Goal: Information Seeking & Learning: Check status

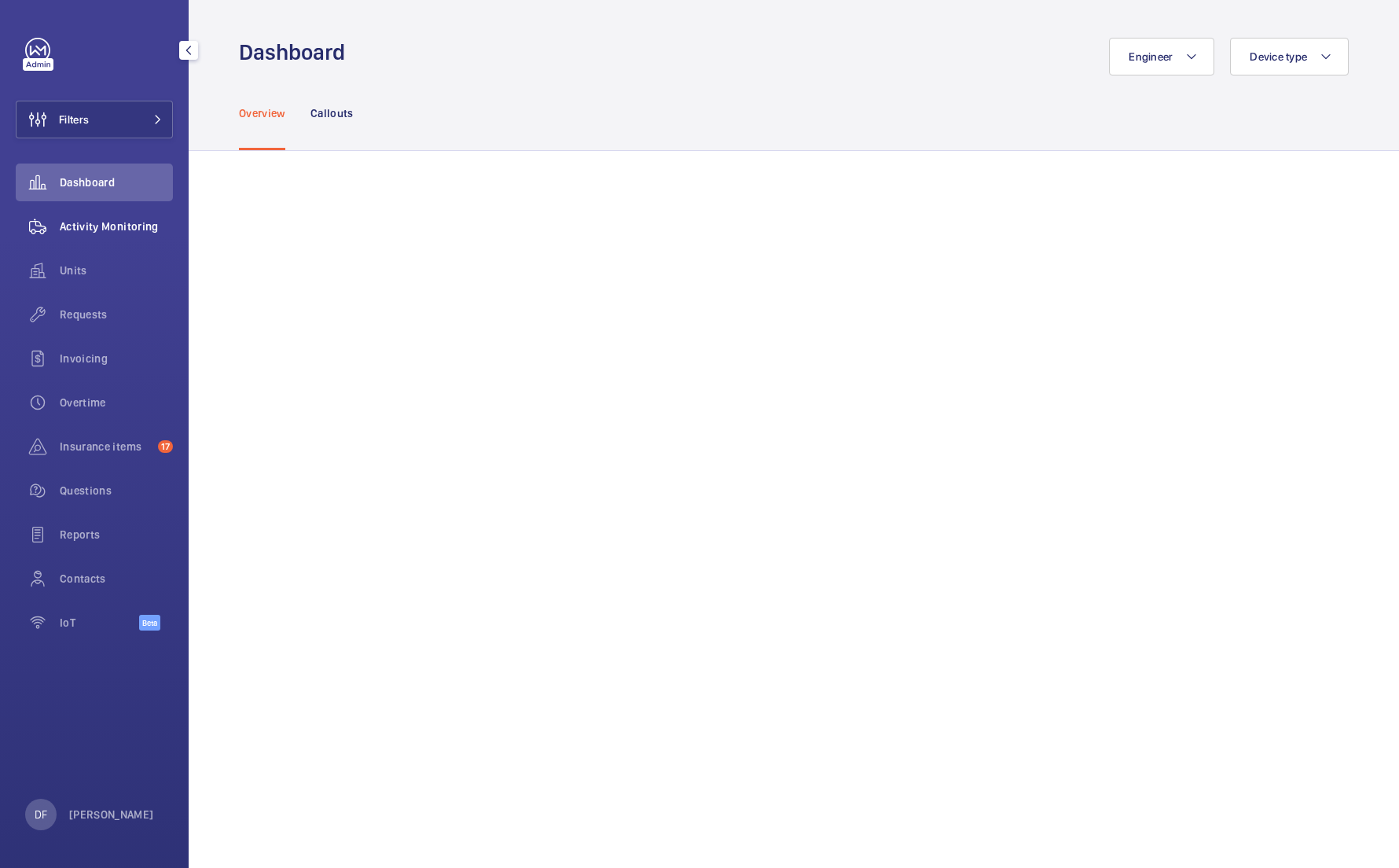
click at [137, 220] on span "Activity Monitoring" at bounding box center [116, 226] width 113 height 16
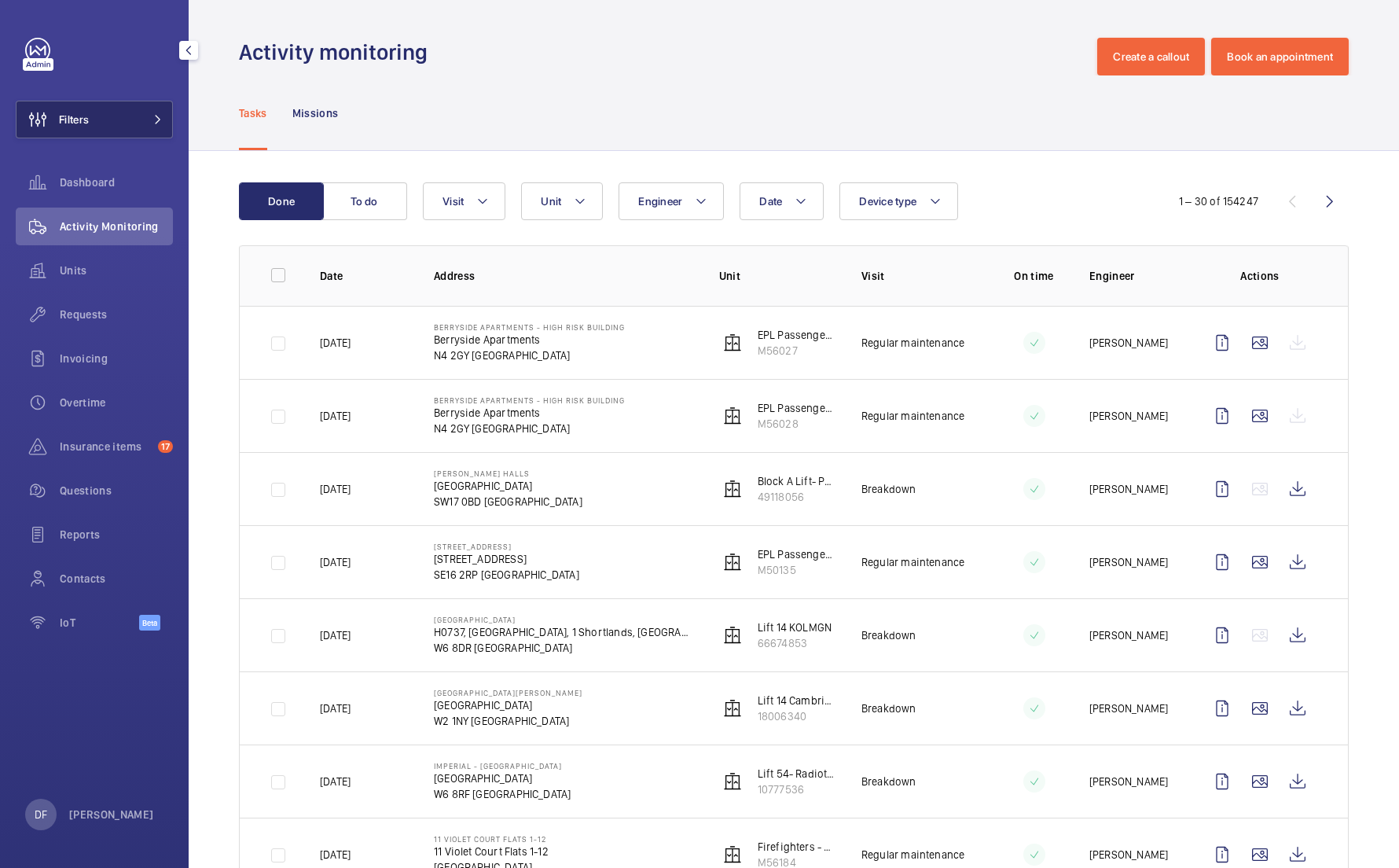
click at [143, 116] on button "Filters" at bounding box center [94, 119] width 157 height 38
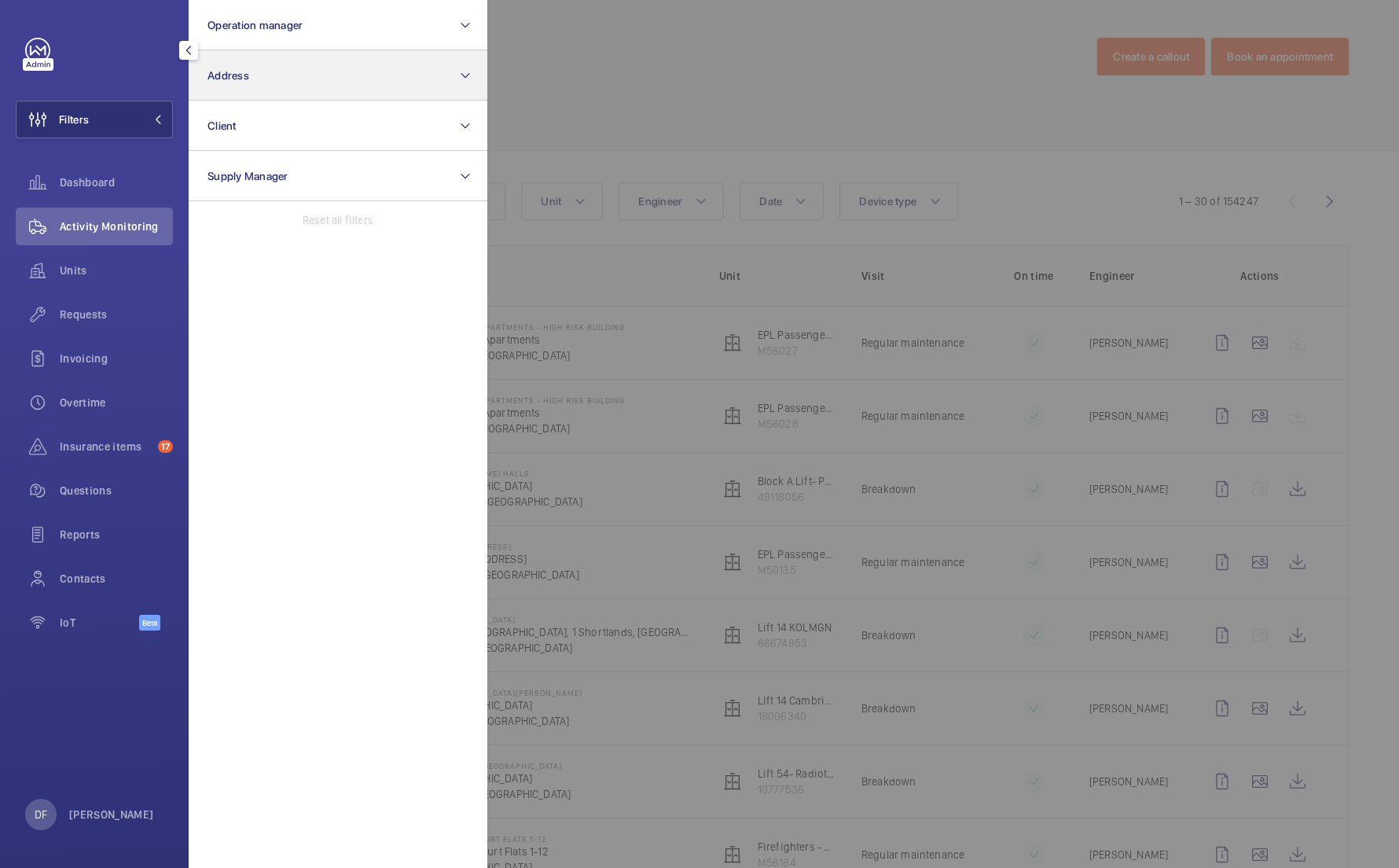
click at [362, 81] on button "Address" at bounding box center [339, 75] width 299 height 50
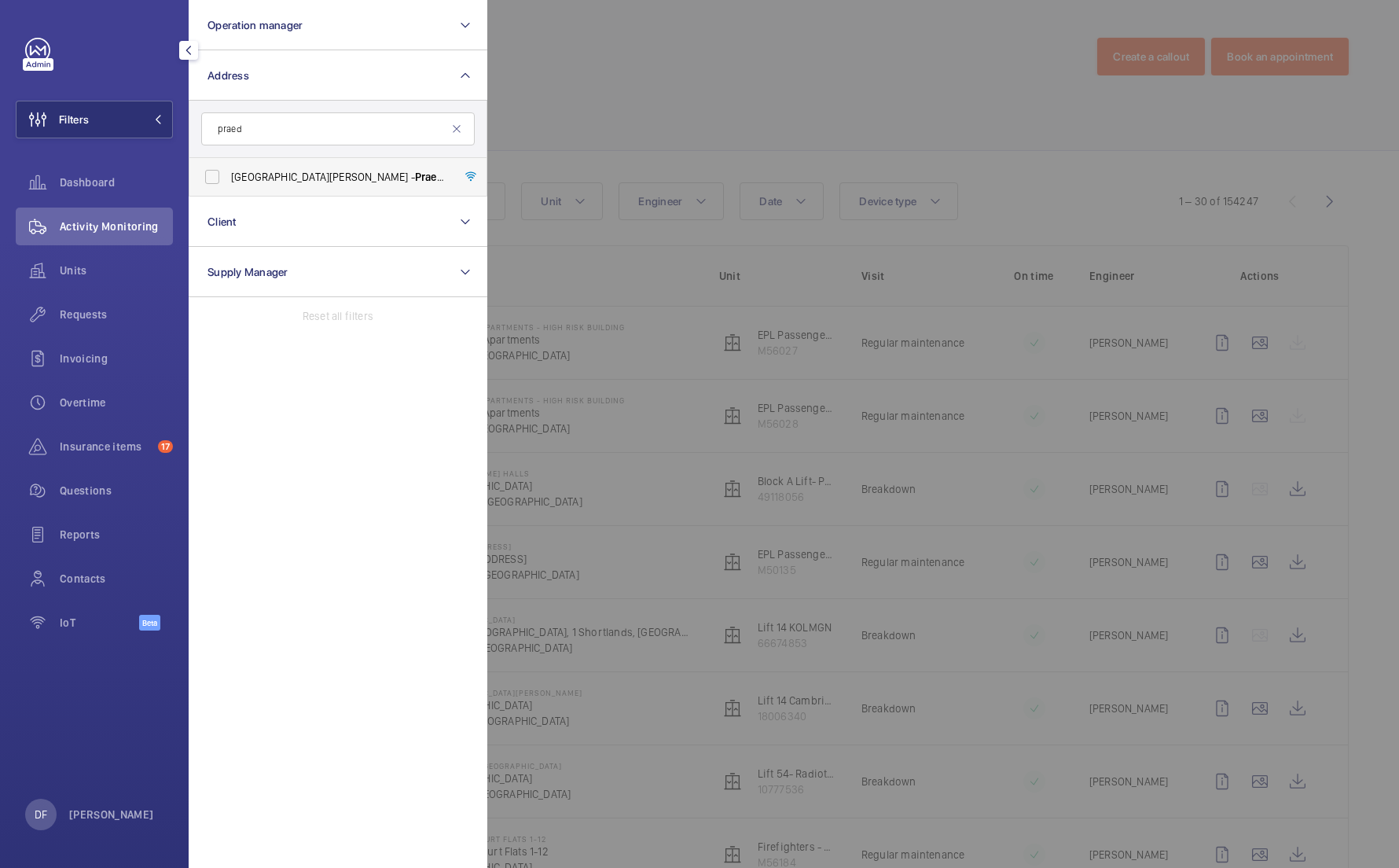
type input "praed"
click at [418, 188] on label "[GEOGRAPHIC_DATA][PERSON_NAME][STREET_ADDRESS]" at bounding box center [325, 177] width 273 height 38
click at [228, 188] on input "[GEOGRAPHIC_DATA][PERSON_NAME][STREET_ADDRESS]" at bounding box center [212, 177] width 32 height 32
checkbox input "true"
click at [658, 104] on div at bounding box center [1186, 434] width 1399 height 868
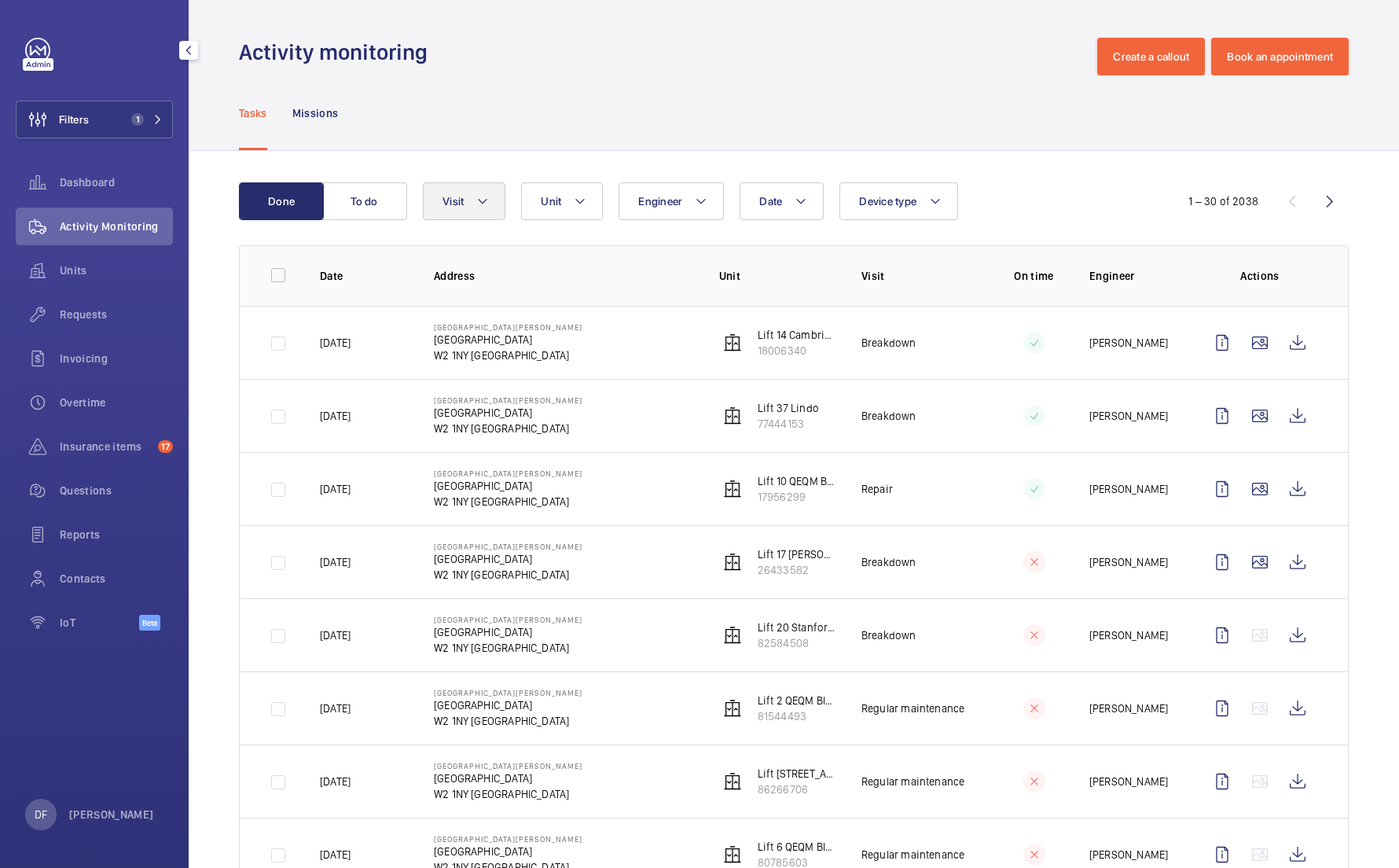
click at [465, 206] on button "Visit" at bounding box center [464, 201] width 83 height 38
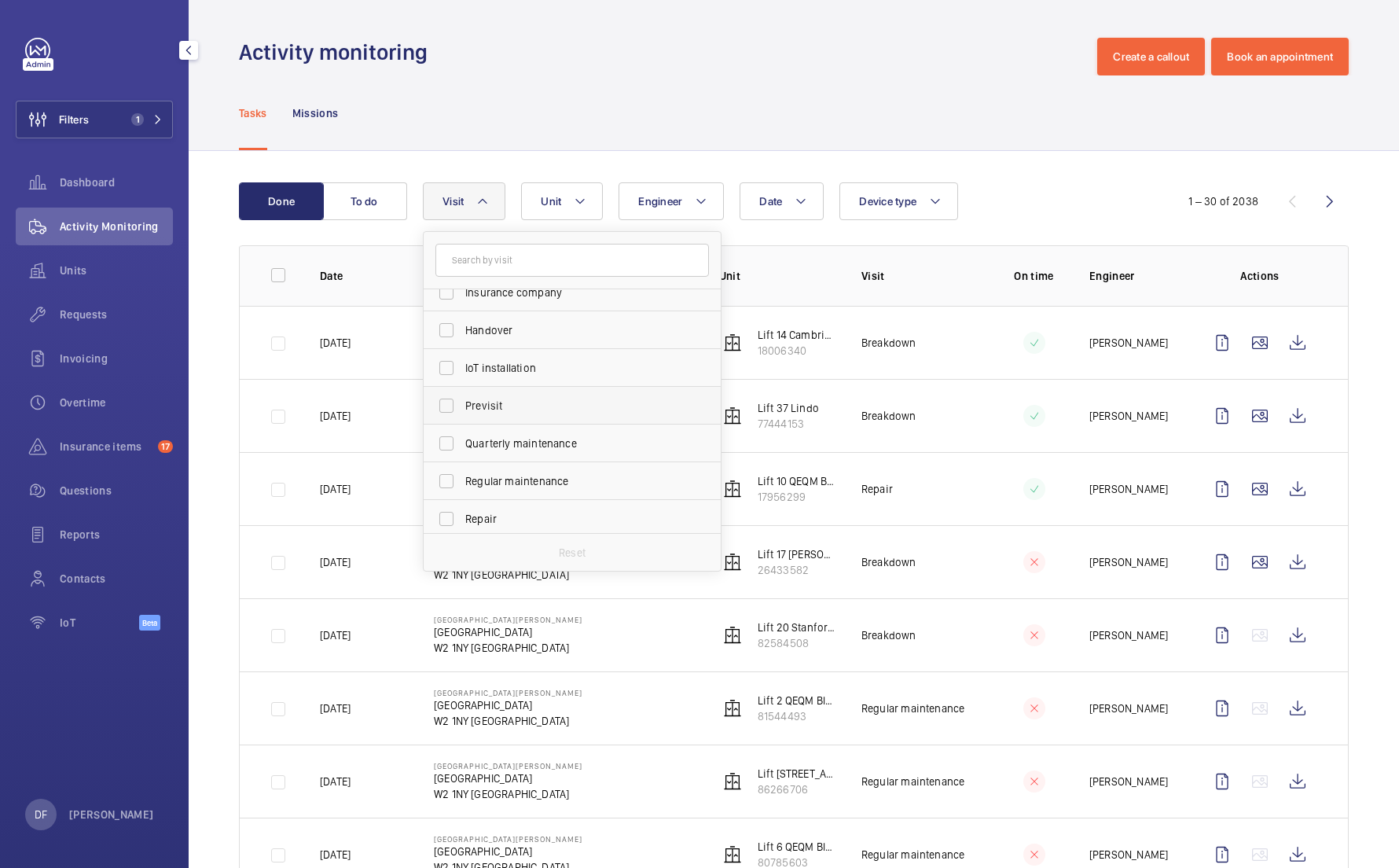
scroll to position [135, 0]
click at [589, 470] on span "Regular maintenance" at bounding box center [573, 475] width 216 height 16
click at [463, 470] on input "Regular maintenance" at bounding box center [447, 475] width 32 height 32
checkbox input "true"
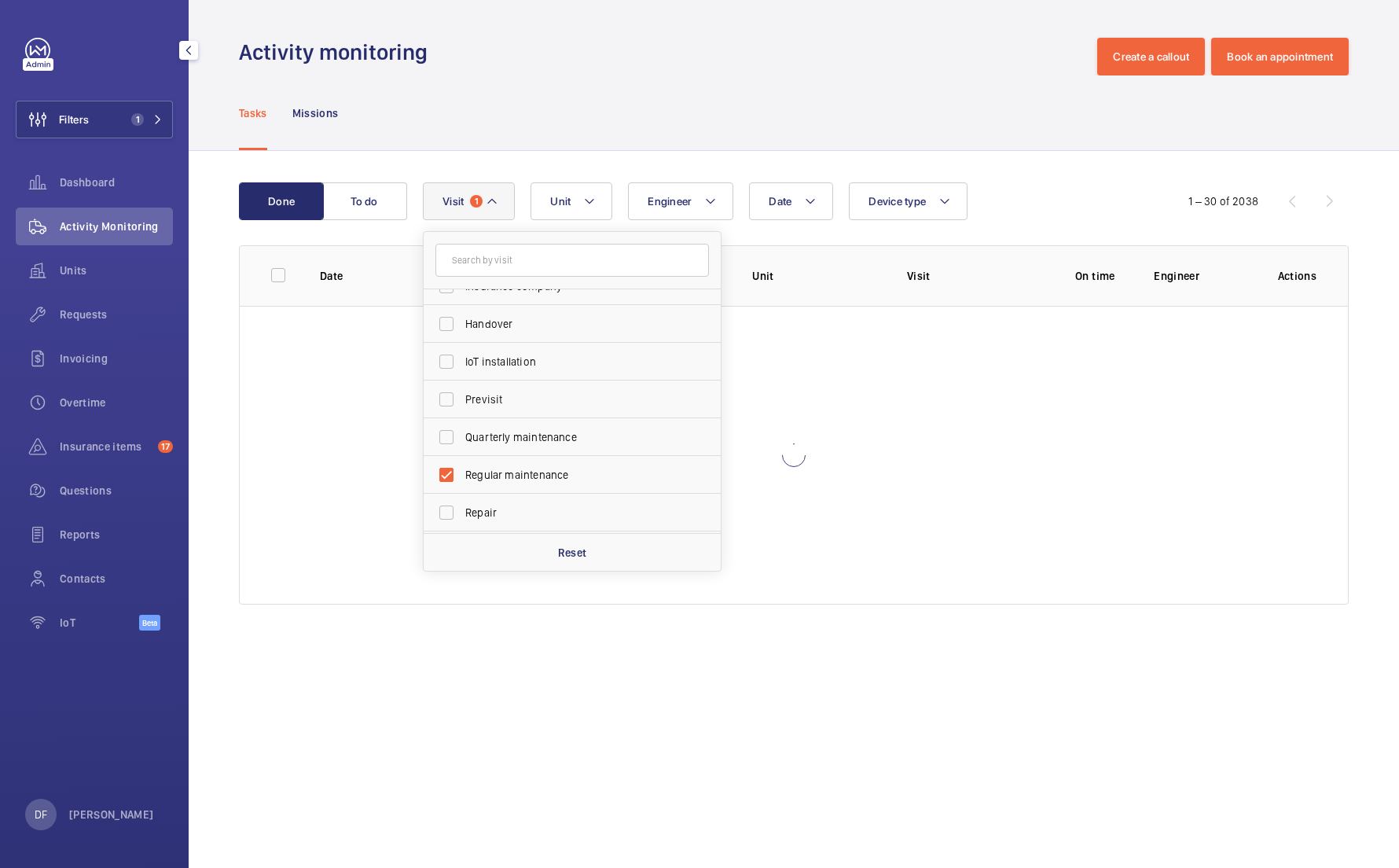
click at [618, 86] on div "Tasks Missions" at bounding box center [794, 113] width 1110 height 75
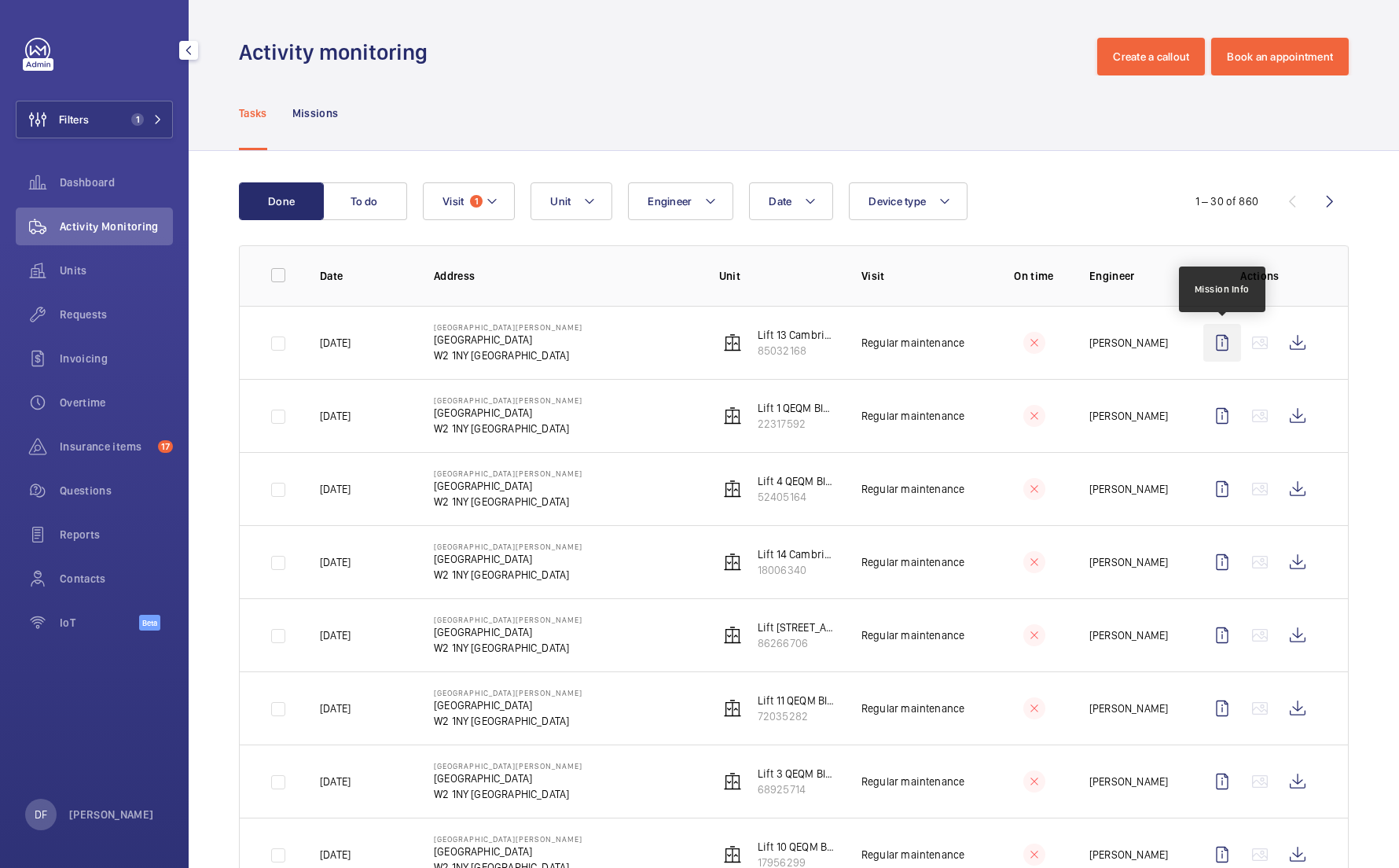
click at [1213, 350] on wm-front-icon-button at bounding box center [1221, 342] width 38 height 38
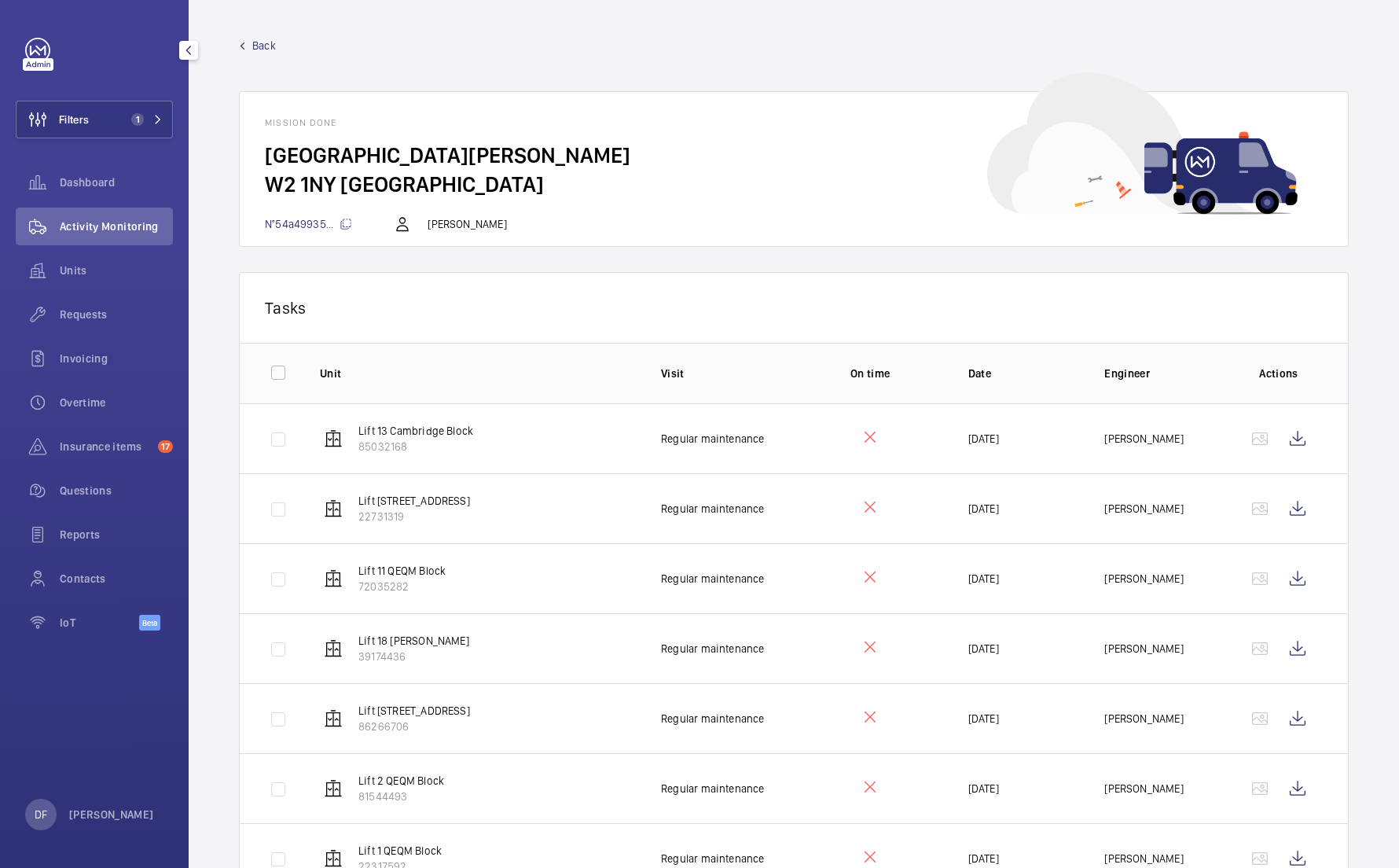
click at [849, 189] on h2 "W2 1NY [GEOGRAPHIC_DATA]" at bounding box center [793, 184] width 1058 height 29
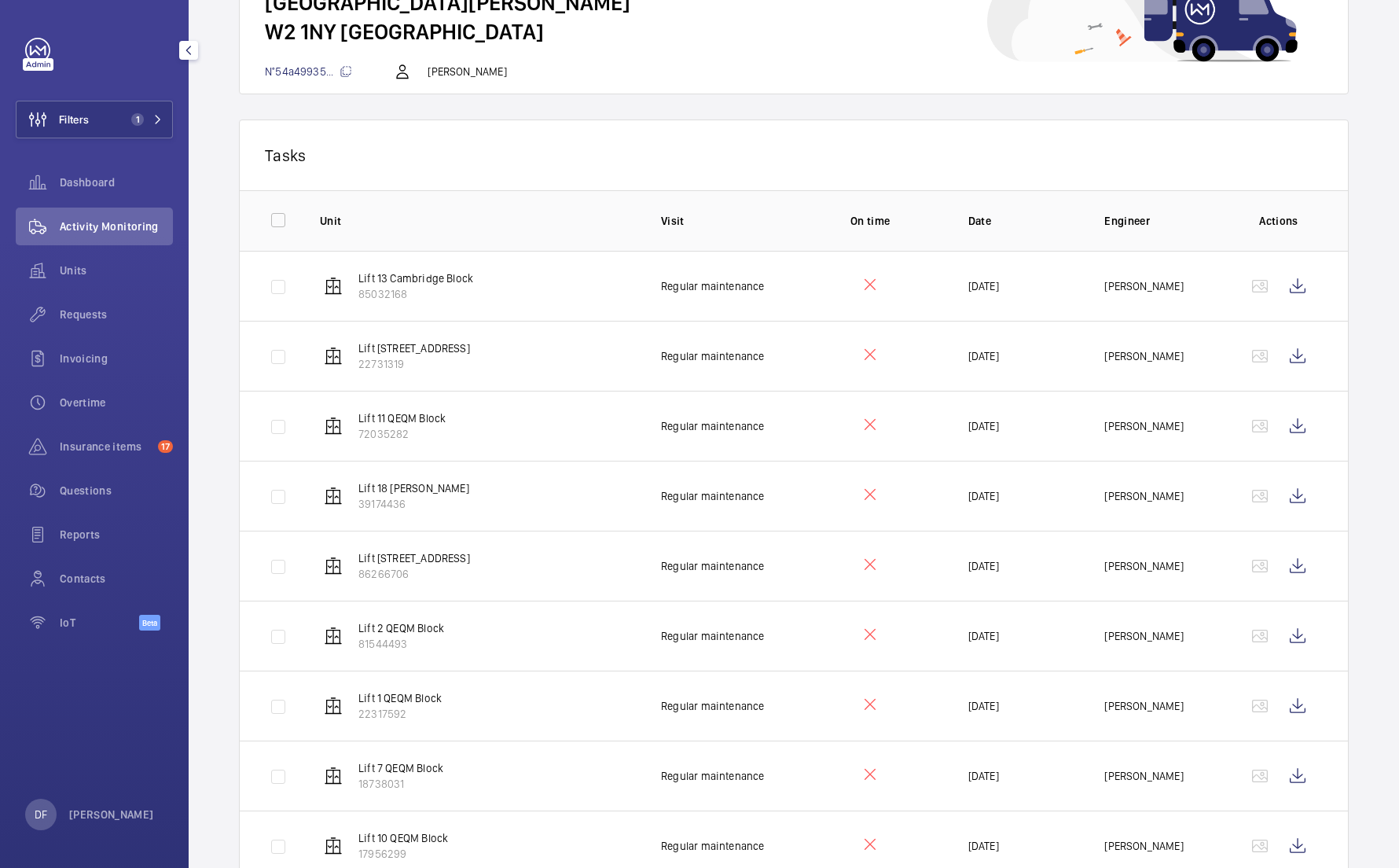
scroll to position [144, 0]
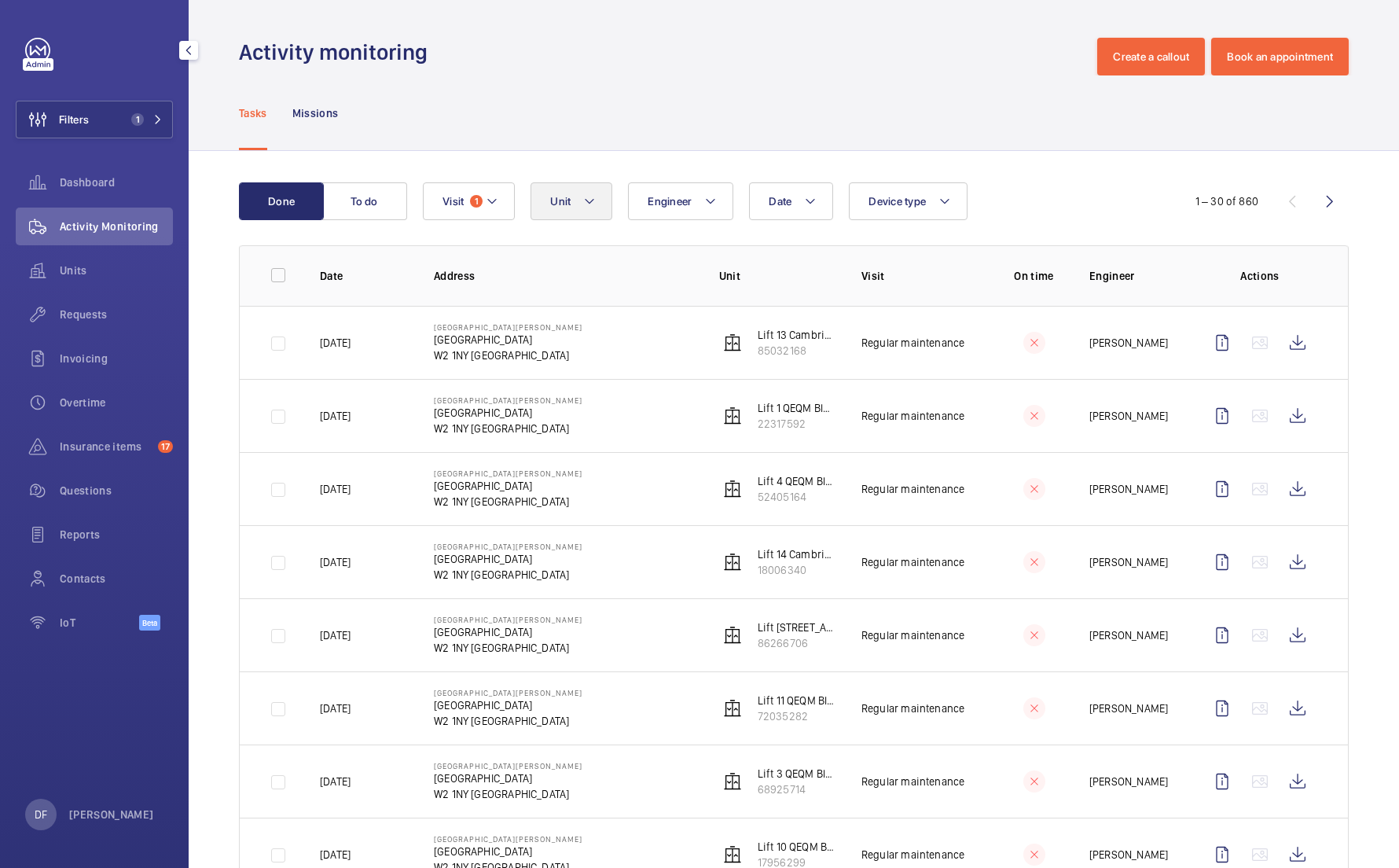
click at [583, 218] on button "Unit" at bounding box center [571, 201] width 82 height 38
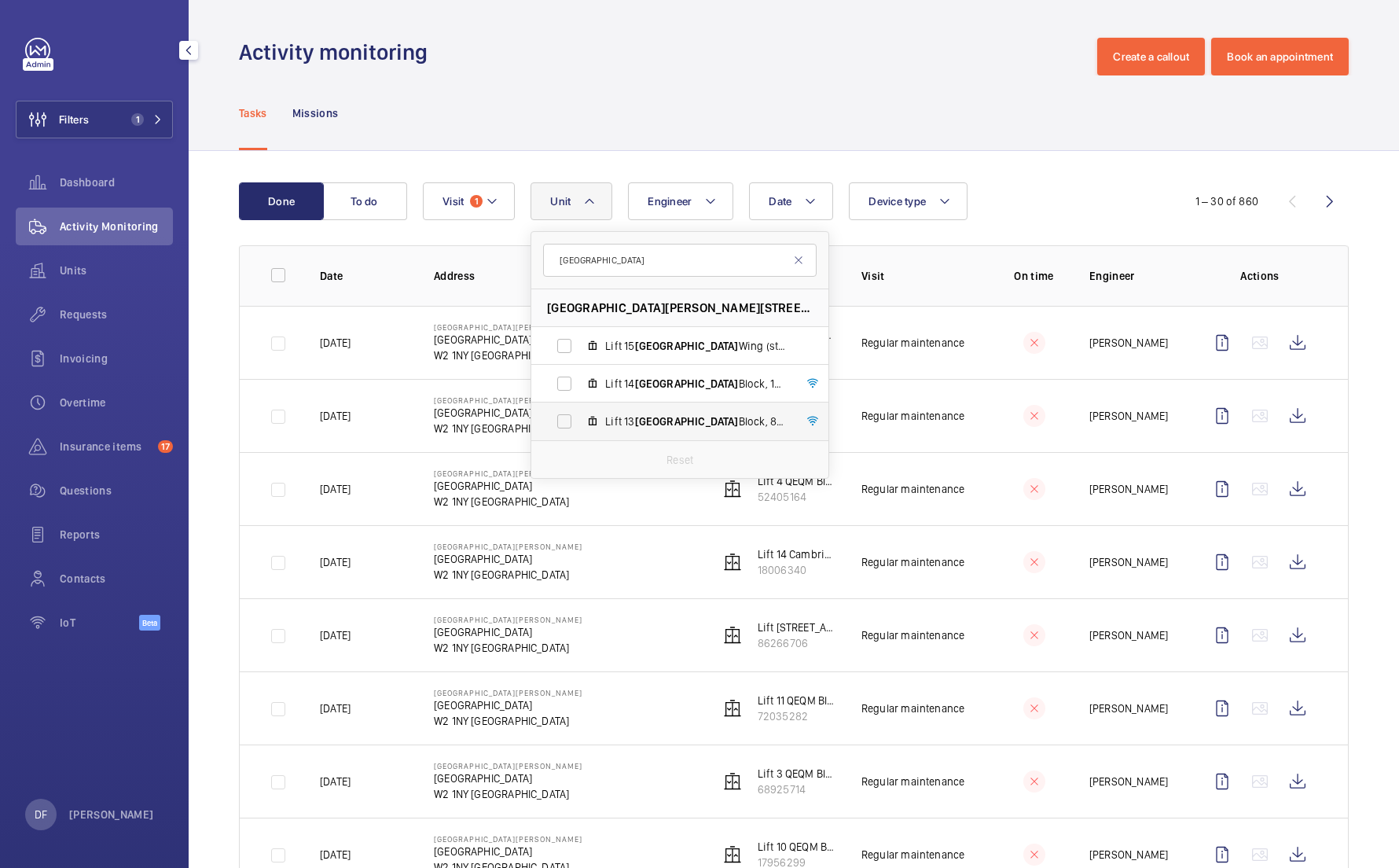
type input "[GEOGRAPHIC_DATA]"
click at [697, 429] on label "Lift [STREET_ADDRESS]" at bounding box center [667, 421] width 272 height 38
click at [580, 429] on input "Lift [STREET_ADDRESS]" at bounding box center [565, 421] width 32 height 32
checkbox input "true"
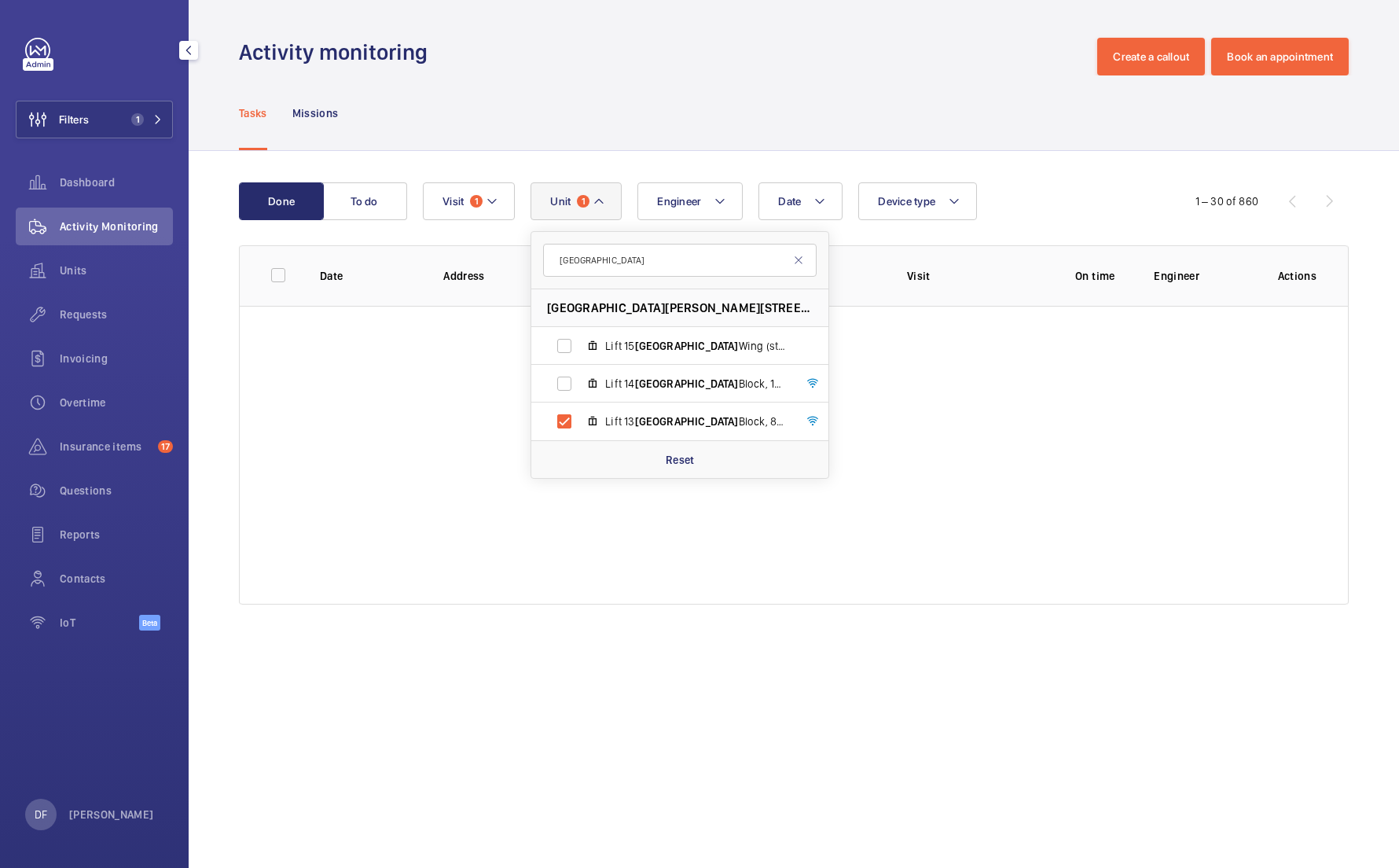
click at [688, 106] on div "Tasks Missions" at bounding box center [794, 113] width 1110 height 75
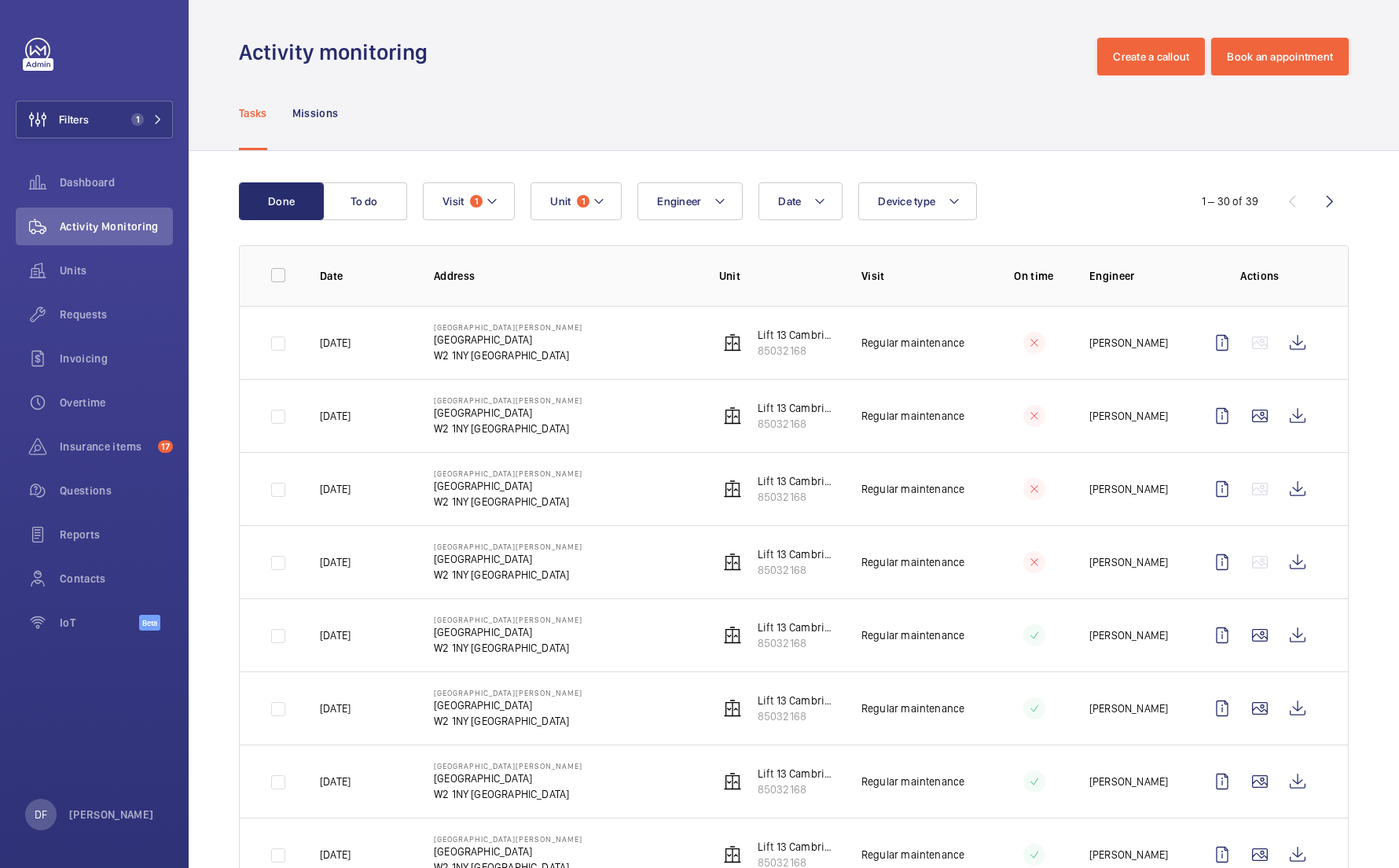
click at [351, 563] on p "[DATE]" at bounding box center [335, 562] width 31 height 16
click at [1220, 567] on wm-front-icon-button at bounding box center [1221, 562] width 38 height 38
